Goal: Task Accomplishment & Management: Use online tool/utility

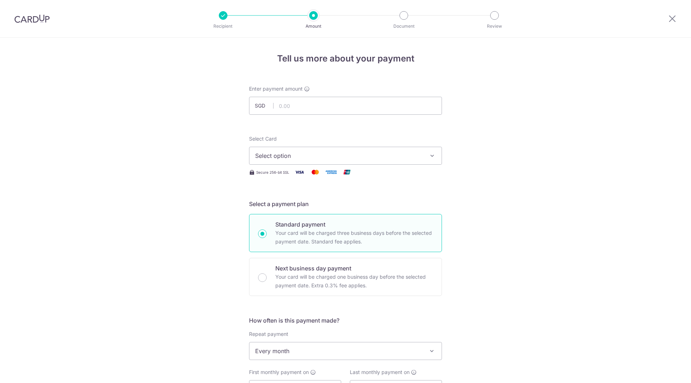
select select "3"
click at [26, 25] on div at bounding box center [32, 18] width 64 height 37
click at [28, 21] on img at bounding box center [31, 18] width 35 height 9
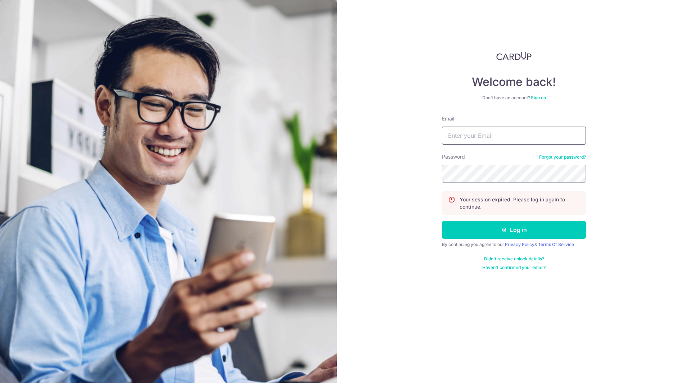
type input "[PERSON_NAME][EMAIL_ADDRESS][PERSON_NAME][DOMAIN_NAME]"
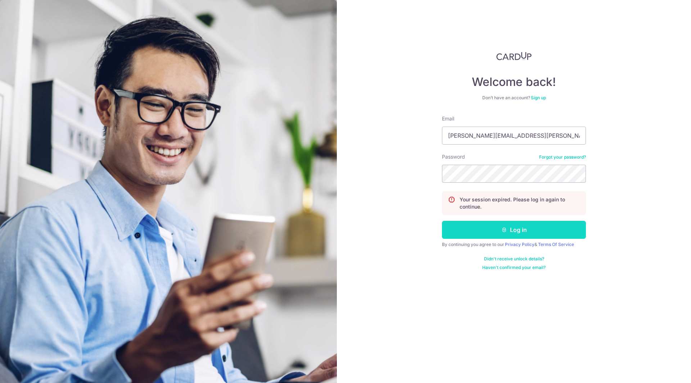
click at [504, 230] on icon "submit" at bounding box center [504, 230] width 6 height 6
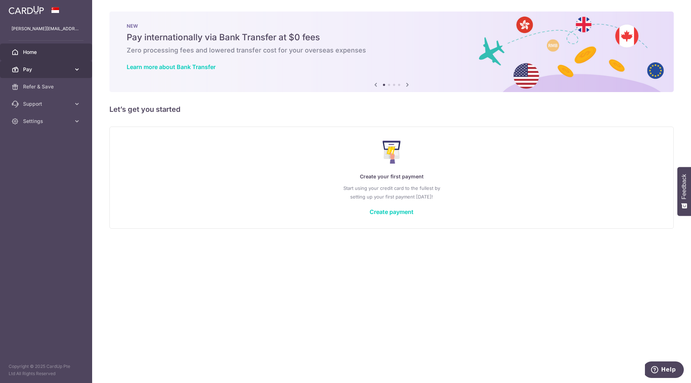
click at [64, 68] on span "Pay" at bounding box center [47, 69] width 48 height 7
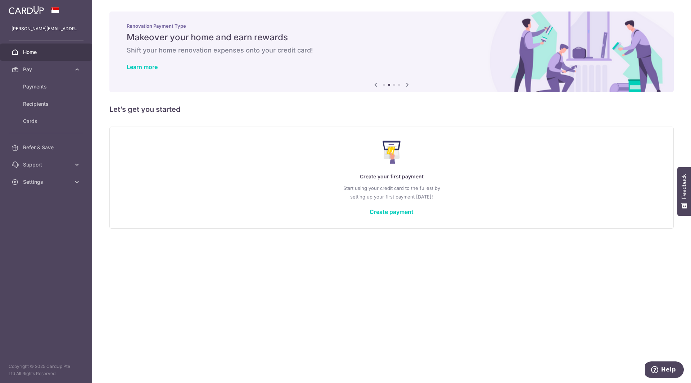
click at [406, 87] on icon at bounding box center [407, 84] width 9 height 9
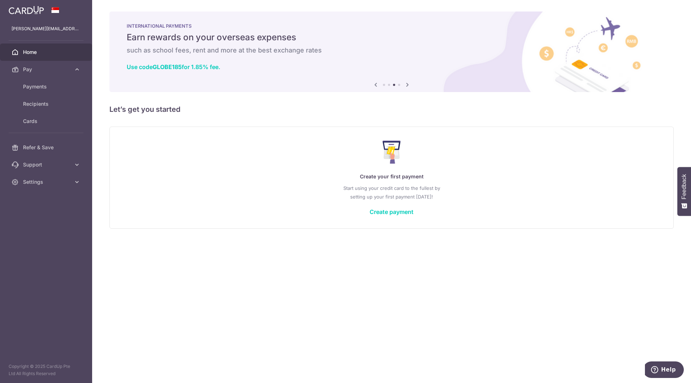
click at [406, 87] on icon at bounding box center [407, 84] width 9 height 9
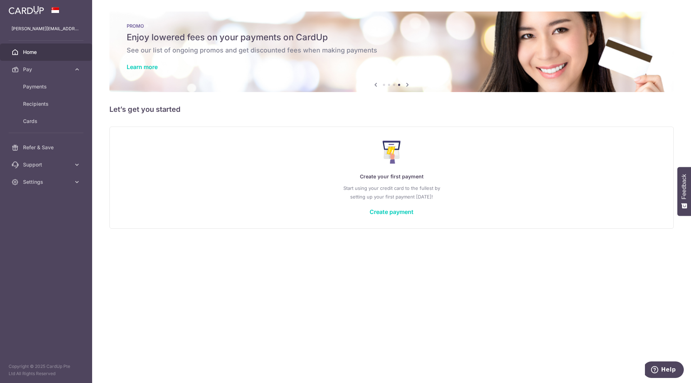
click at [406, 87] on icon at bounding box center [407, 84] width 9 height 9
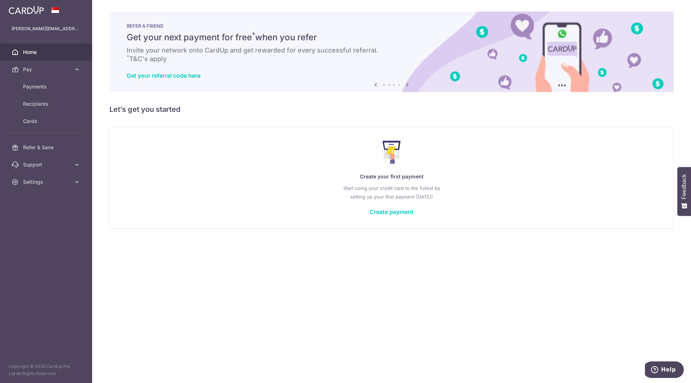
click at [406, 87] on icon at bounding box center [407, 84] width 9 height 9
